Goal: Information Seeking & Learning: Find specific fact

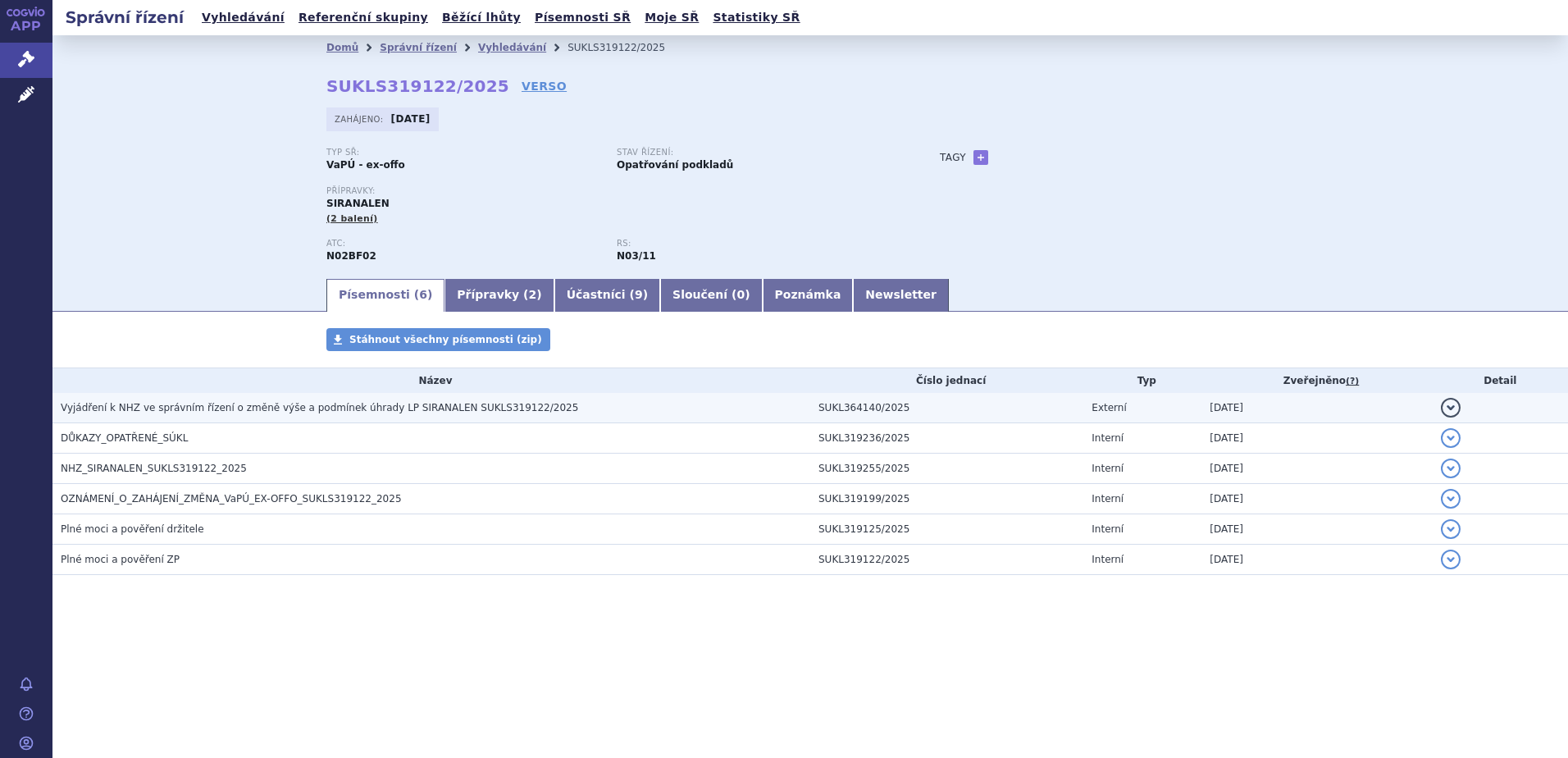
click at [375, 400] on h3 "Vyjádření k NHZ ve správním řízení o změně výše a podmínek úhrady LP SIRANALEN …" at bounding box center [435, 408] width 750 height 17
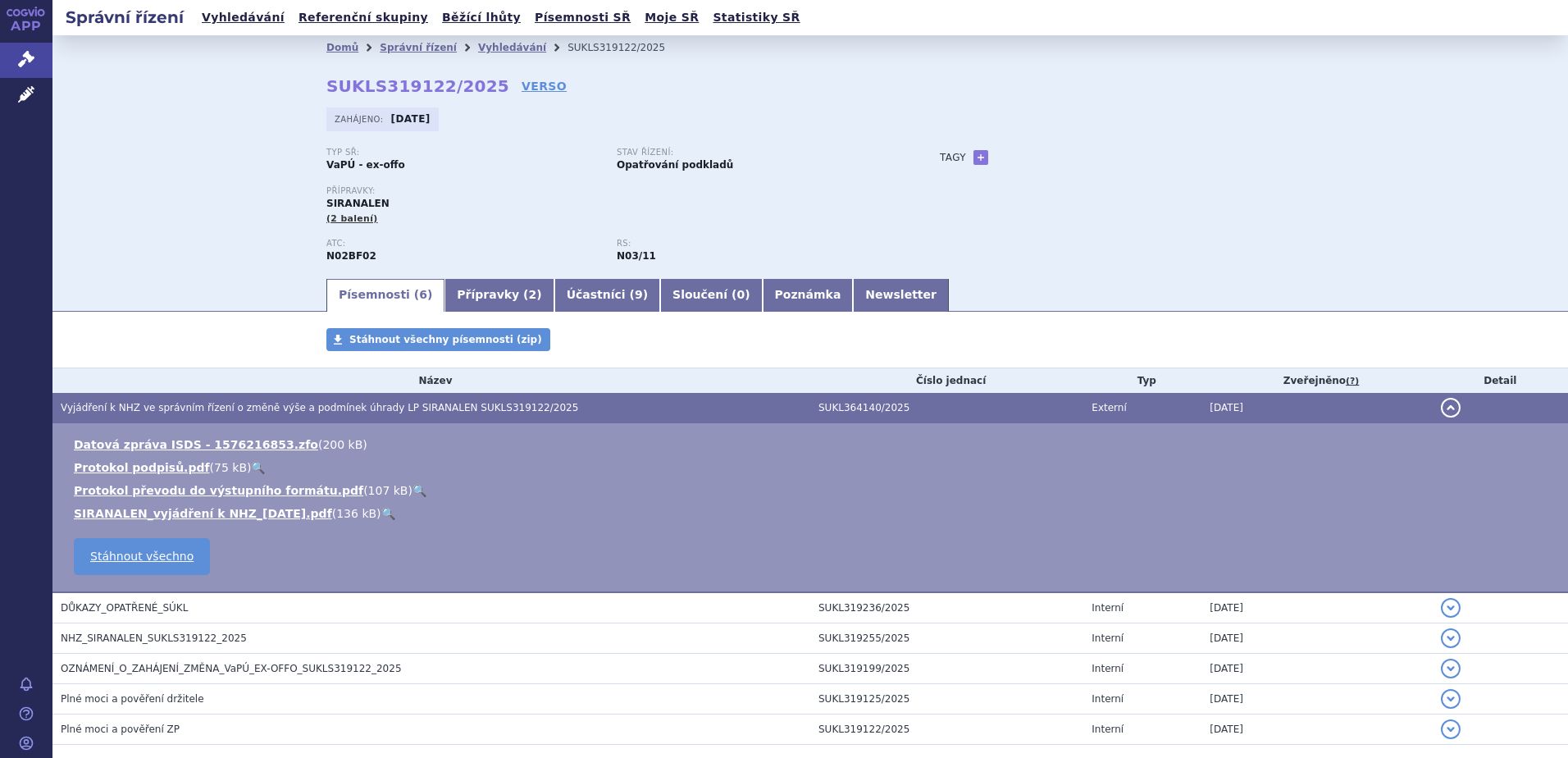
click at [381, 510] on link "🔍" at bounding box center [388, 514] width 14 height 13
click at [482, 50] on link "Vyhledávání" at bounding box center [512, 48] width 68 height 12
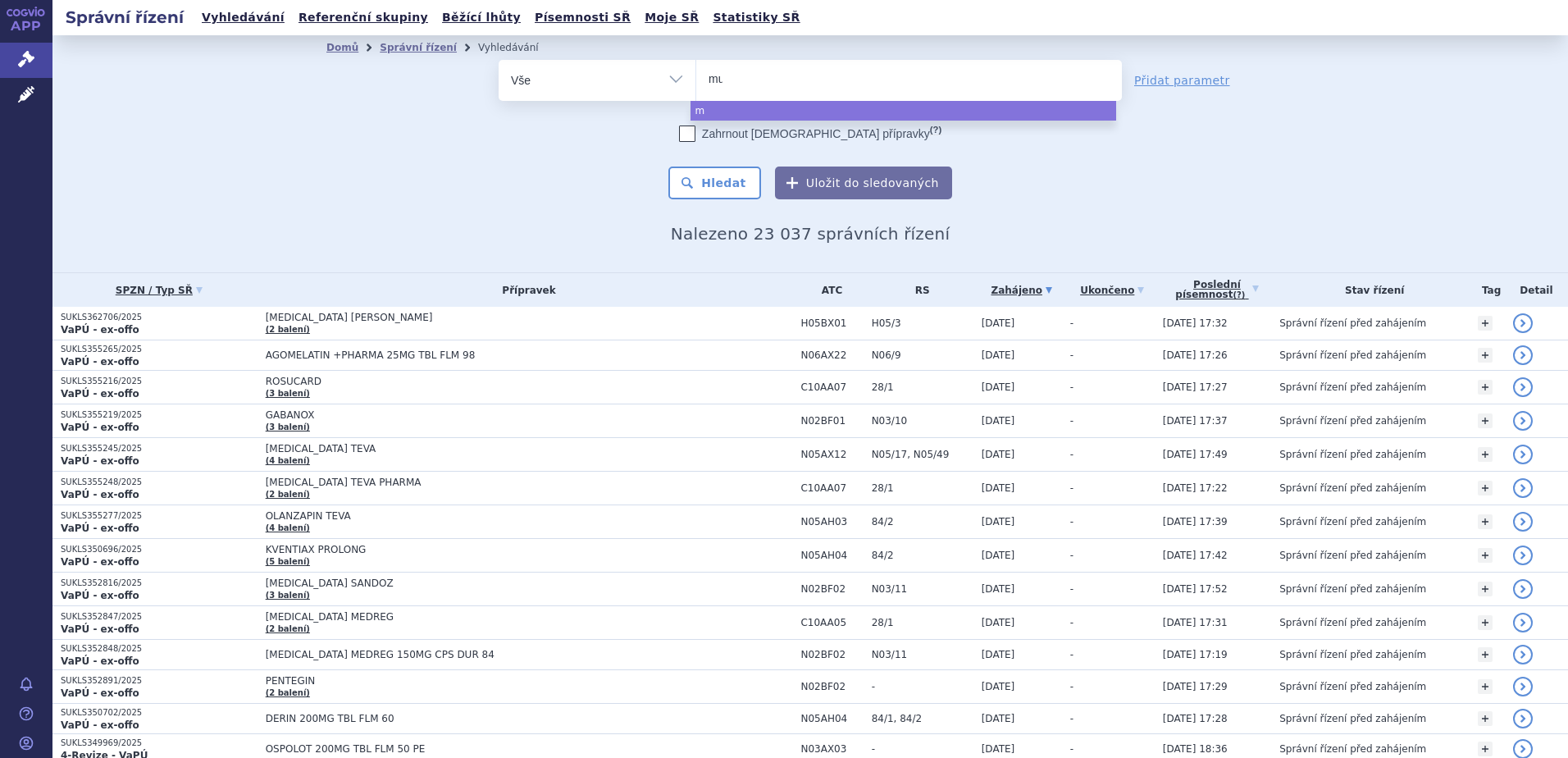
type input "mus"
type input "musca"
type input "muscar"
type input "muscaris"
type input "muscarisa"
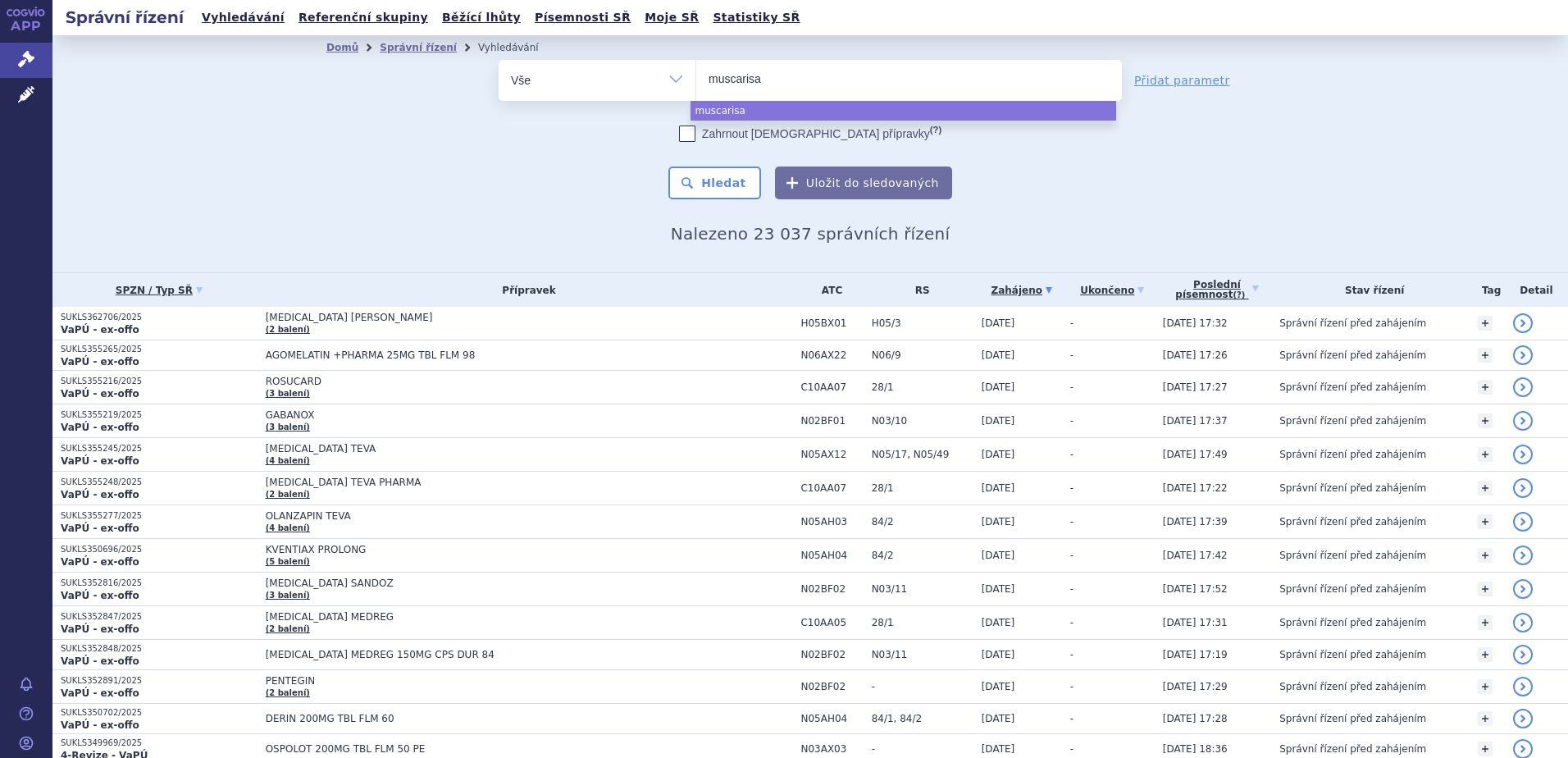
type input "muscarisan"
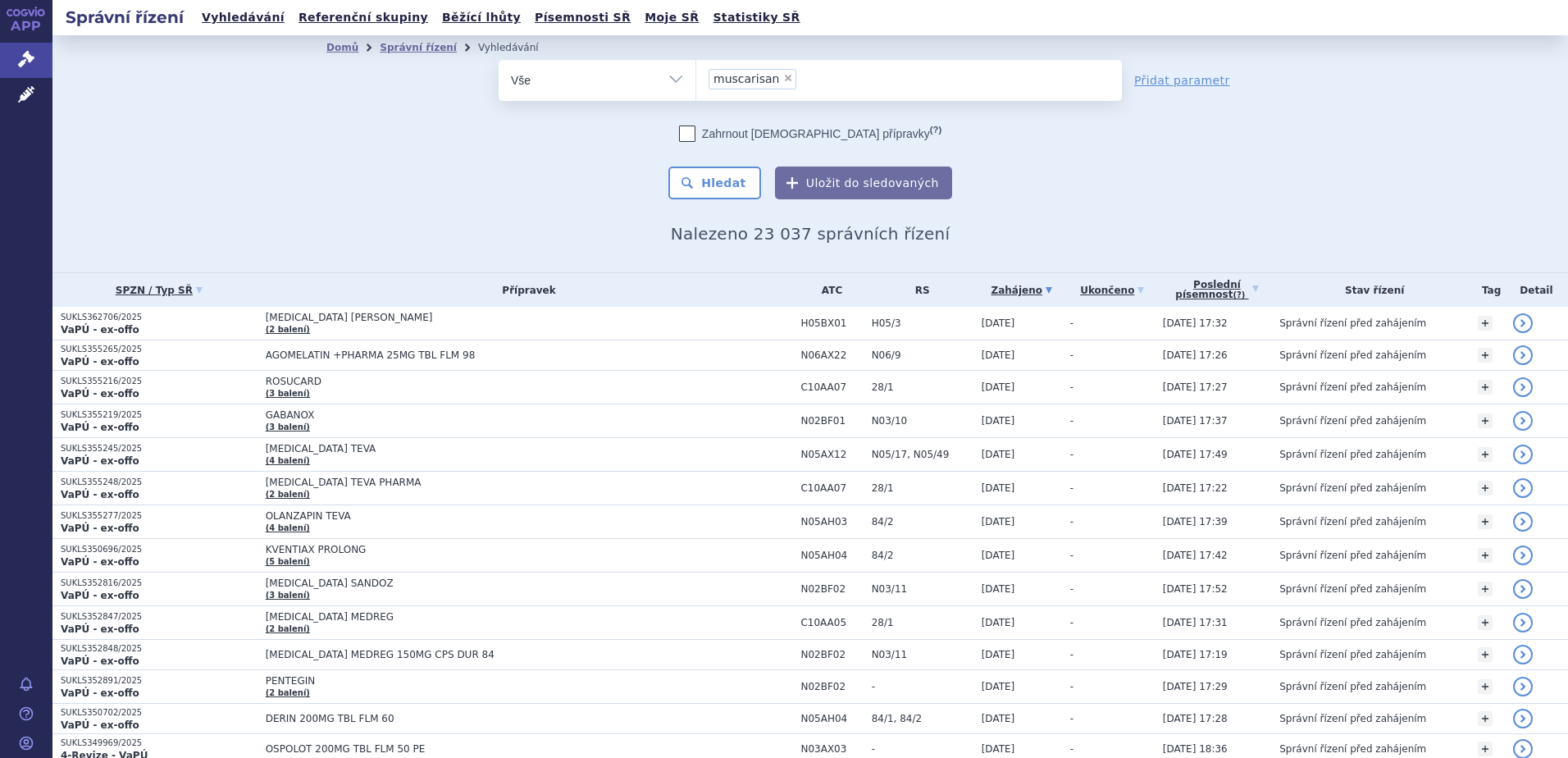
select select "muscarisan"
click at [738, 180] on button "Hledat" at bounding box center [714, 182] width 92 height 33
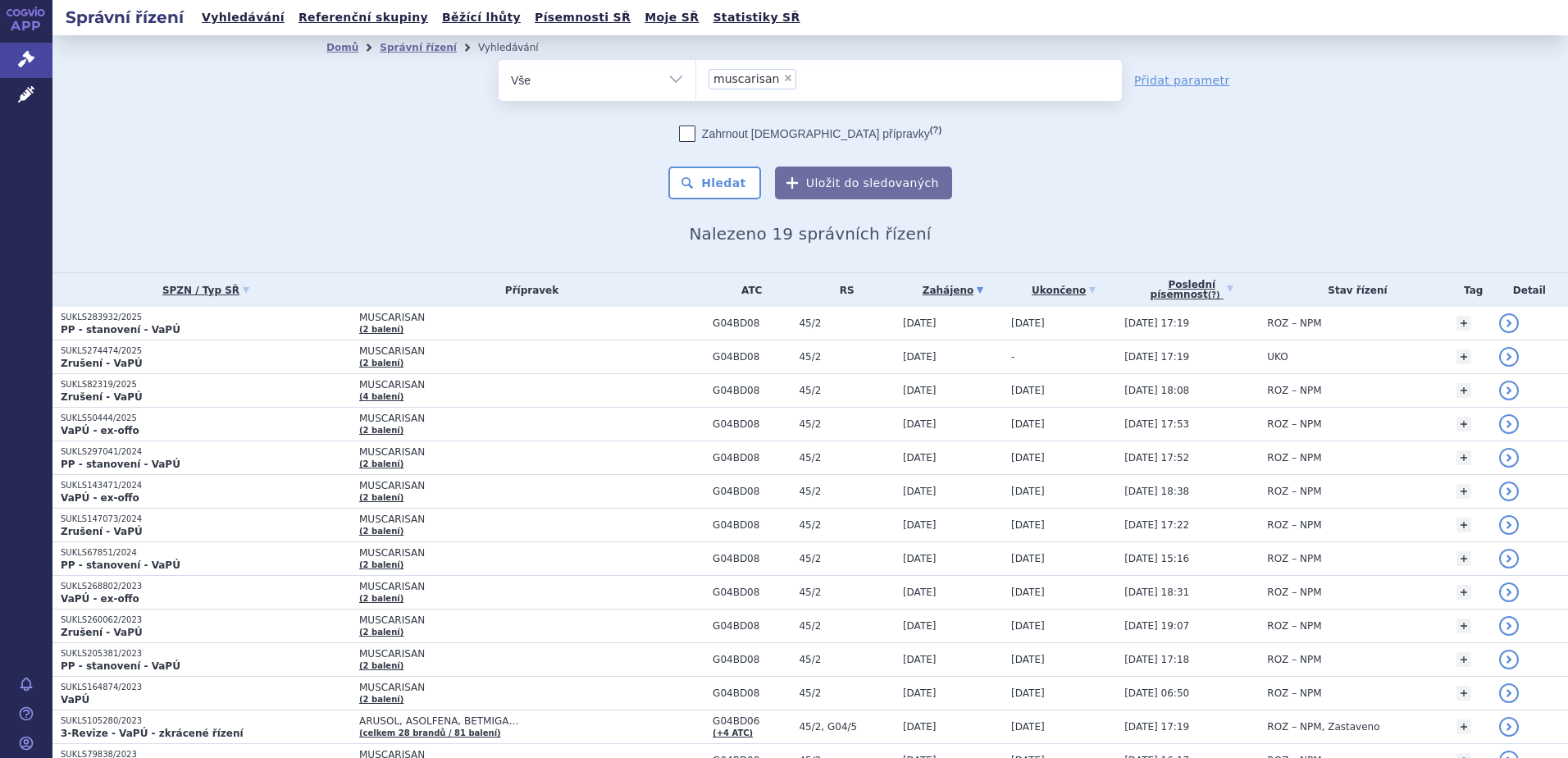
click at [783, 76] on span "×" at bounding box center [788, 78] width 10 height 10
click at [696, 76] on select "muscarisan" at bounding box center [695, 79] width 1 height 41
select select
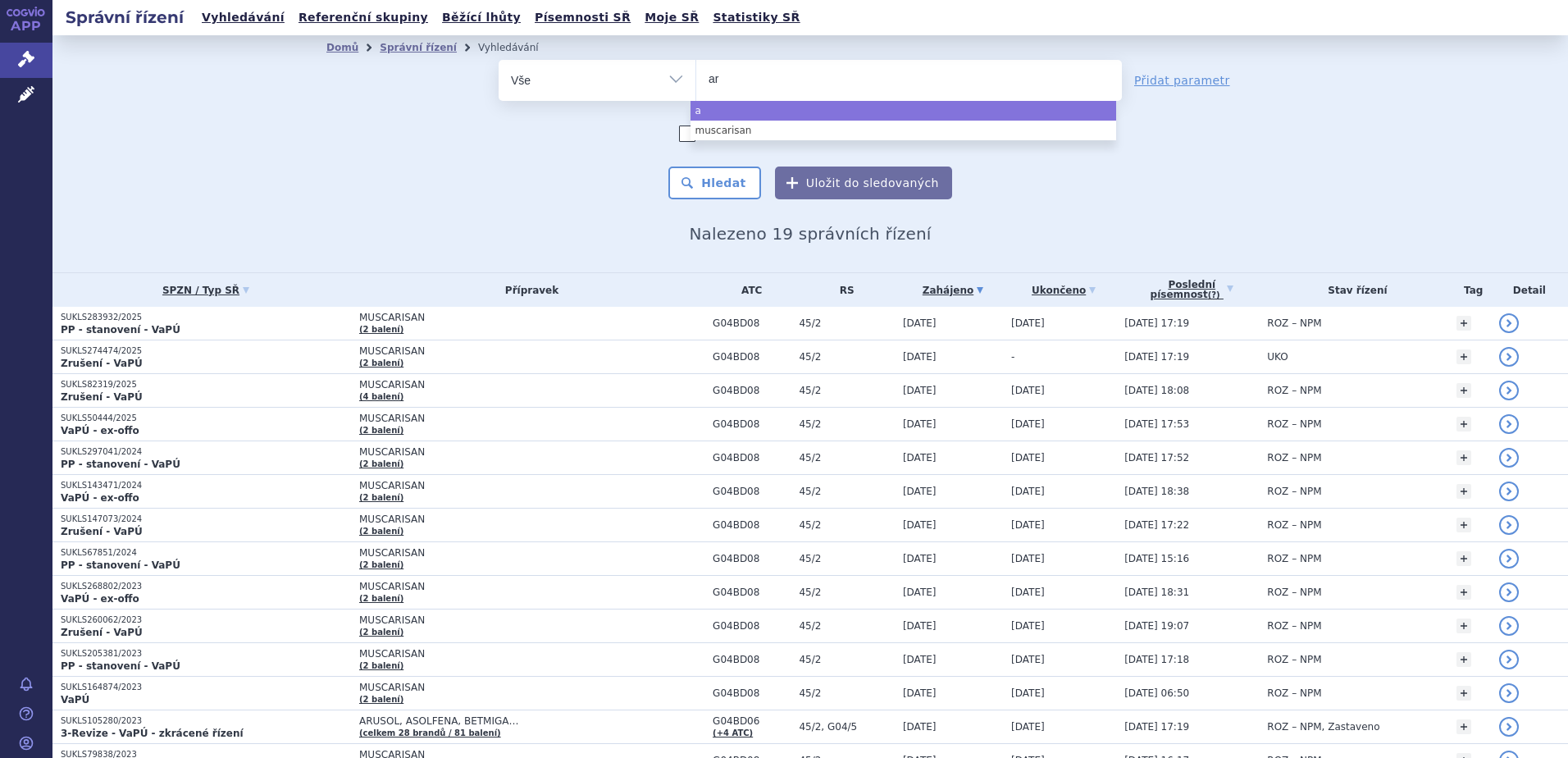
type input "ari"
type input "aripi"
type input "aripip"
type input "aripipr"
type input "aripipra"
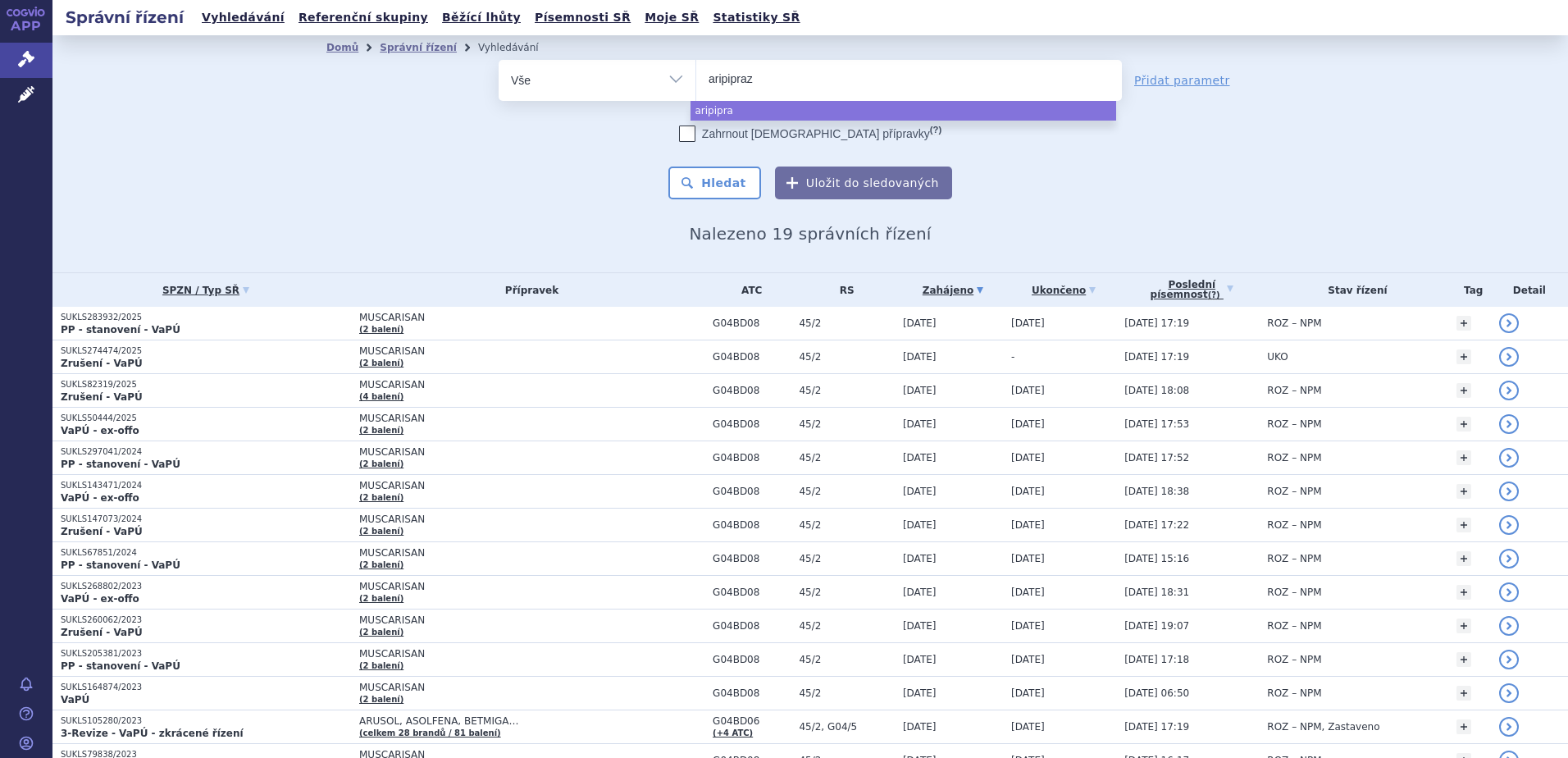
type input "aripiprazo"
type input "aripiprazol"
select select "aripiprazol"
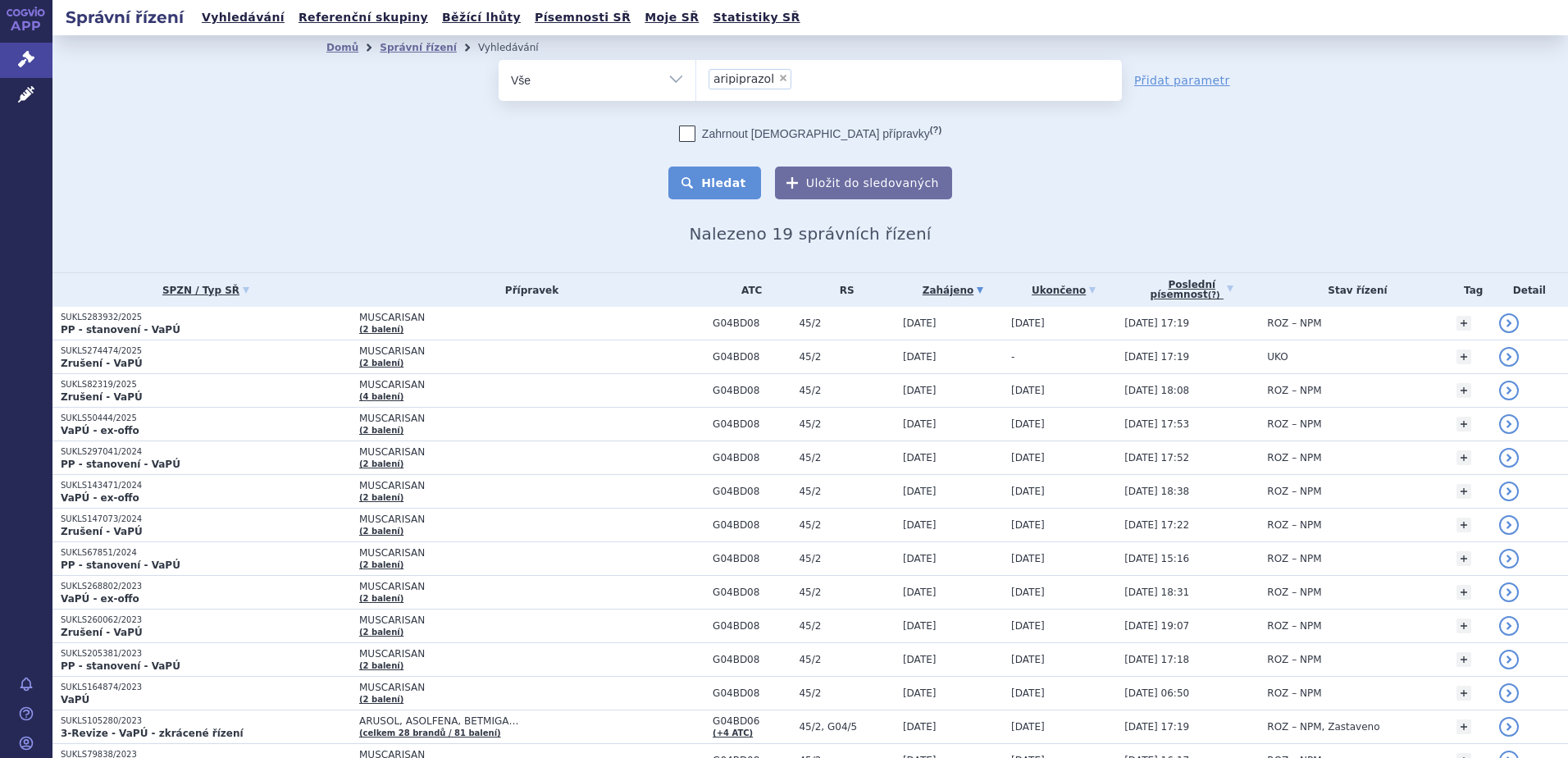
click at [735, 186] on button "Hledat" at bounding box center [714, 182] width 92 height 33
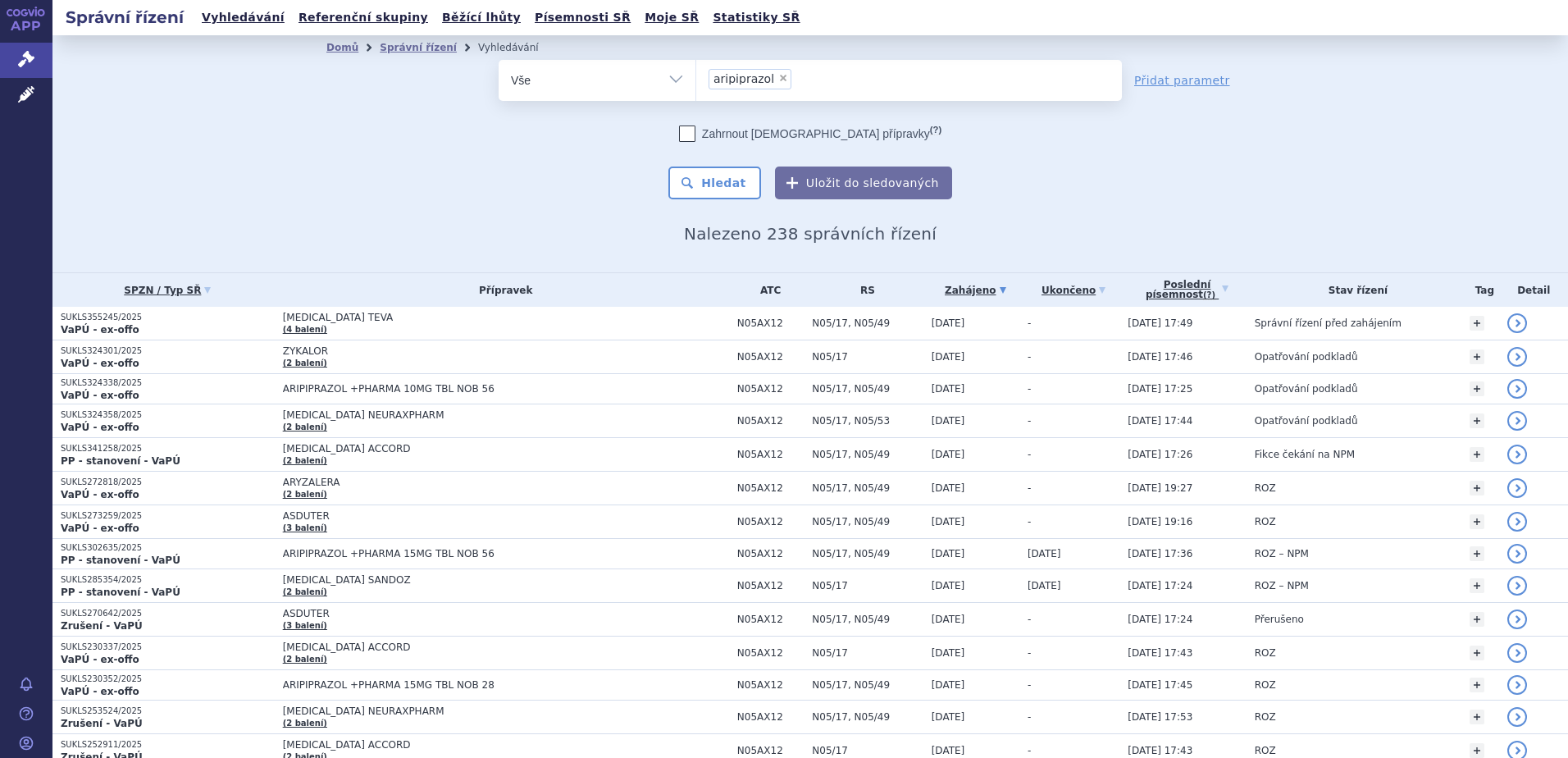
click at [797, 77] on input "aripiprazol × aripiprazol" at bounding box center [801, 78] width 9 height 20
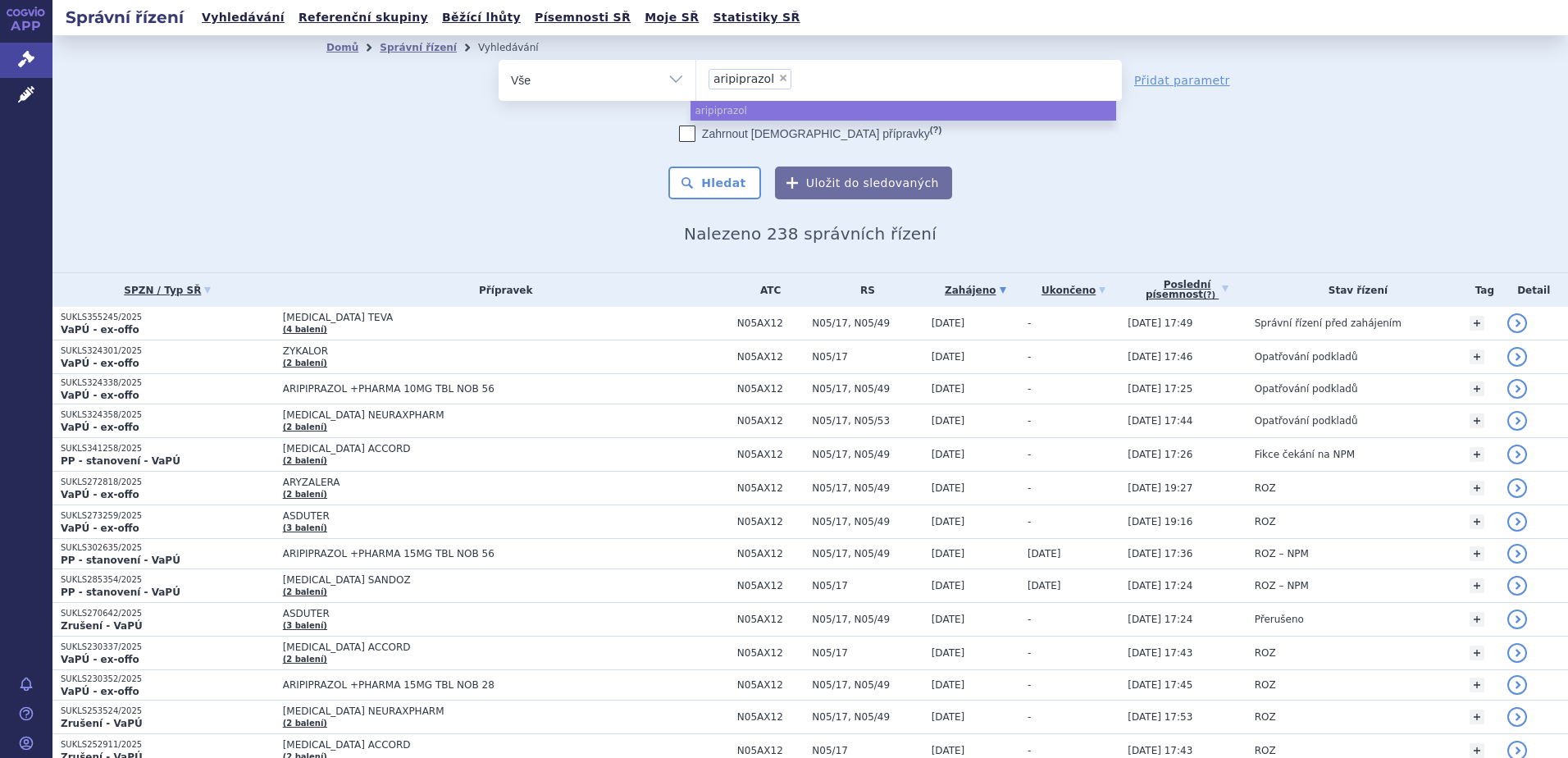
select select
type input "aripiprazol"
type input "aripiprazole"
type input "aripiprazole s"
type input "aripiprazole san"
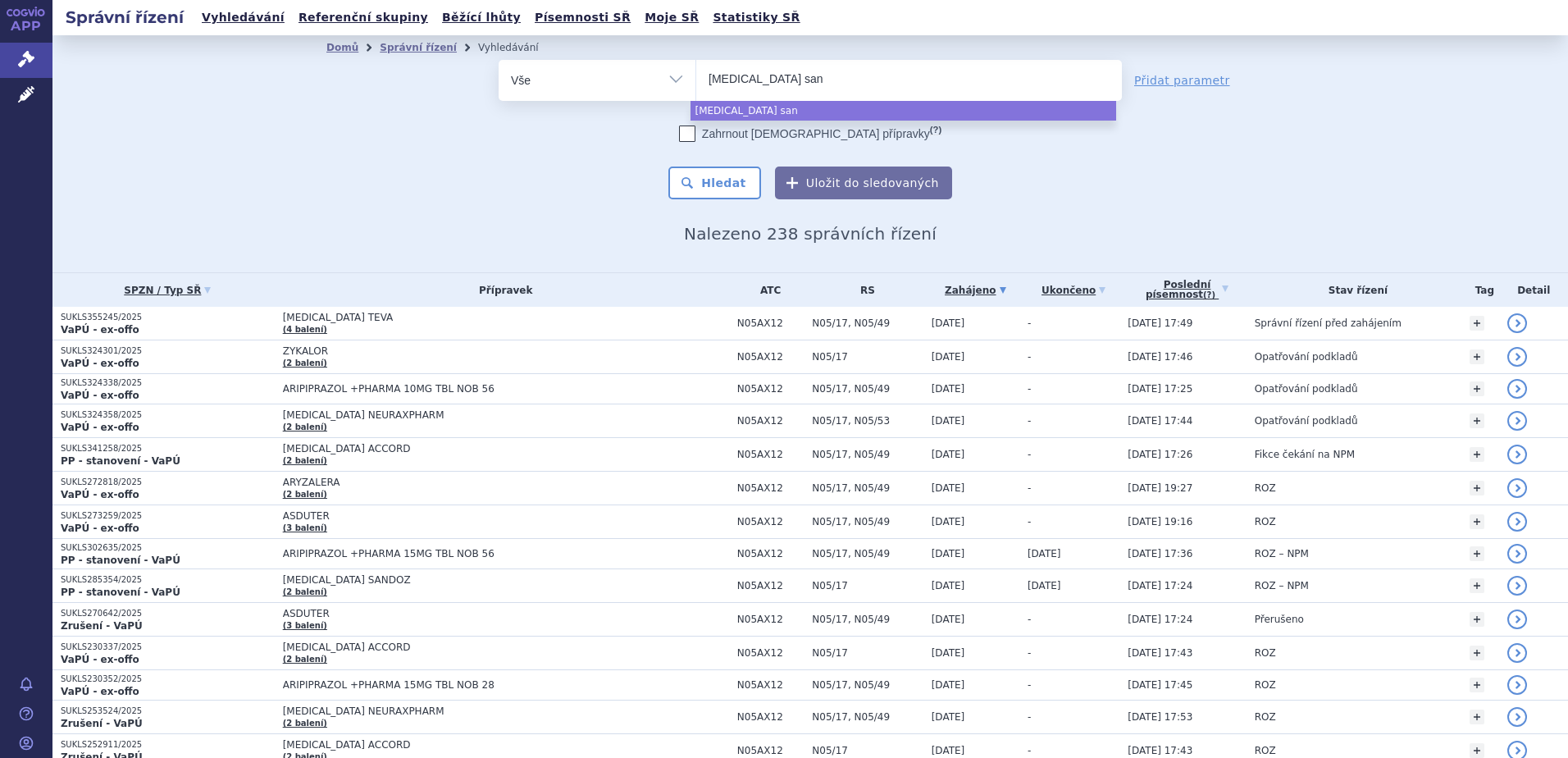
type input "aripiprazole sand"
type input "aripiprazole sando"
type input "aripiprazole sandoz"
select select "aripiprazole sandoz"
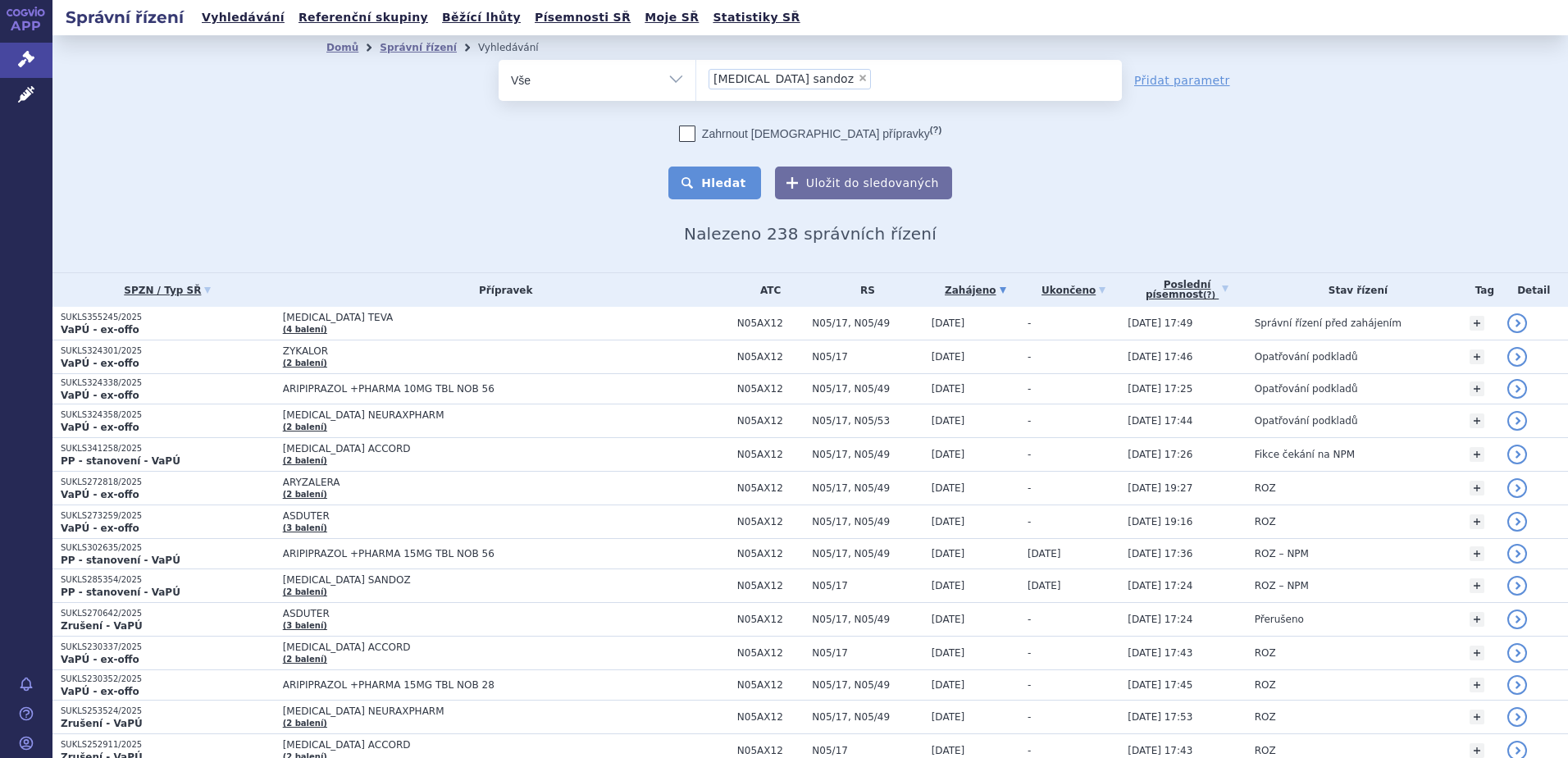
click at [745, 181] on button "Hledat" at bounding box center [714, 182] width 92 height 33
select select
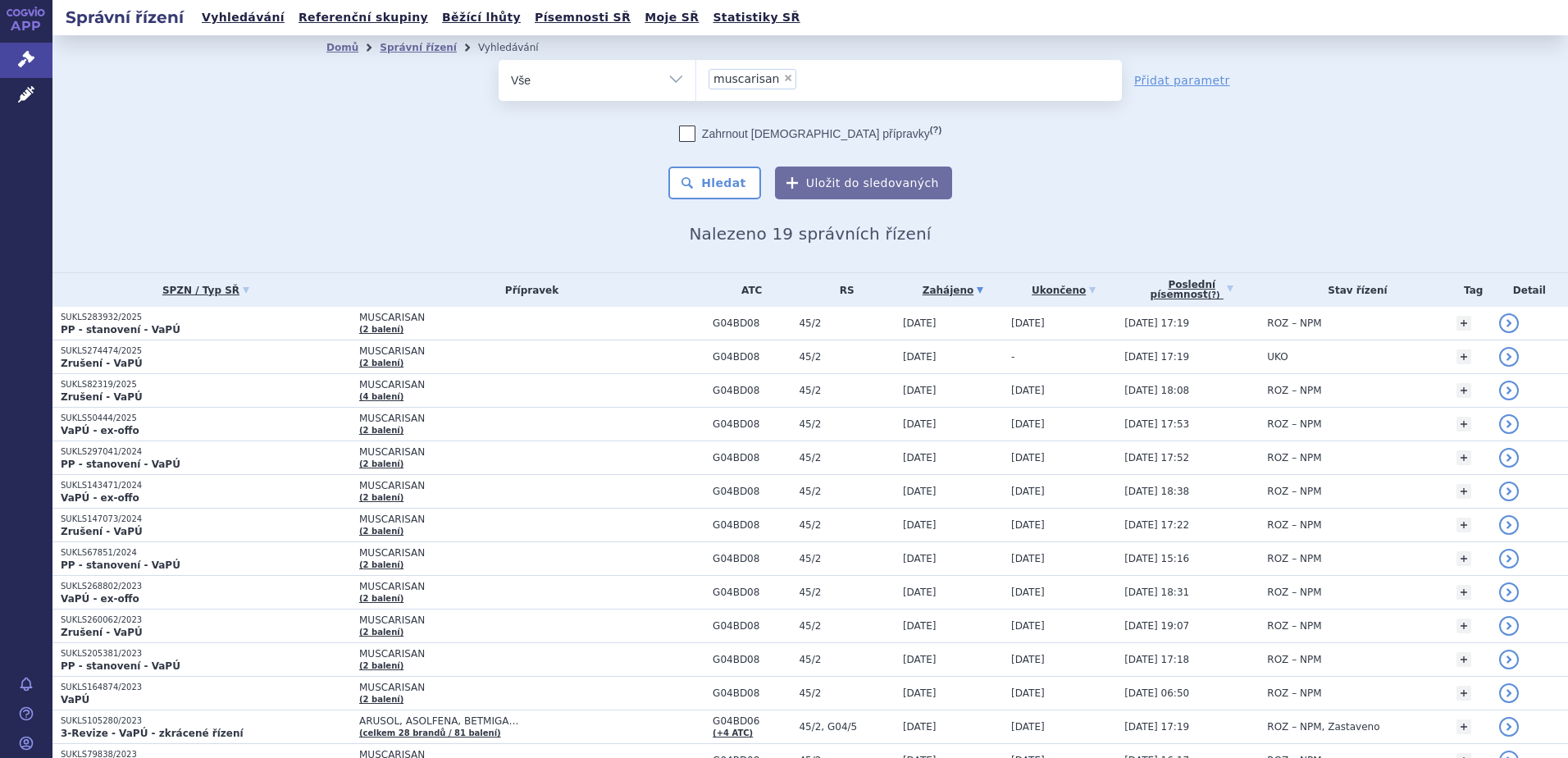
select select
